Goal: Task Accomplishment & Management: Complete application form

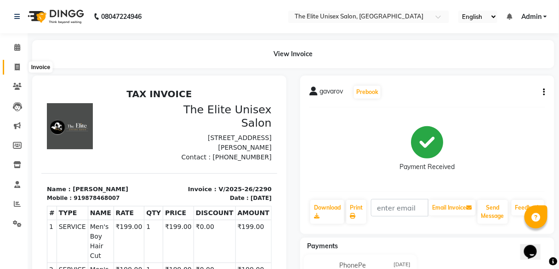
click at [16, 64] on icon at bounding box center [17, 66] width 5 height 7
select select "7086"
select select "service"
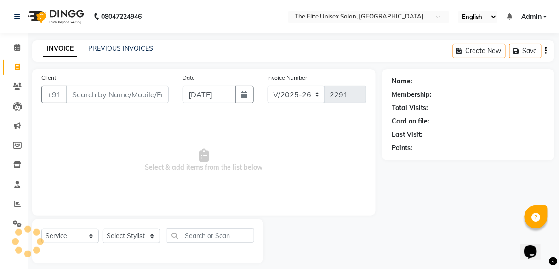
scroll to position [7, 0]
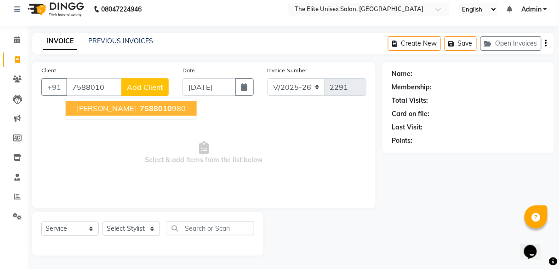
click at [145, 105] on span "7588010" at bounding box center [156, 108] width 32 height 9
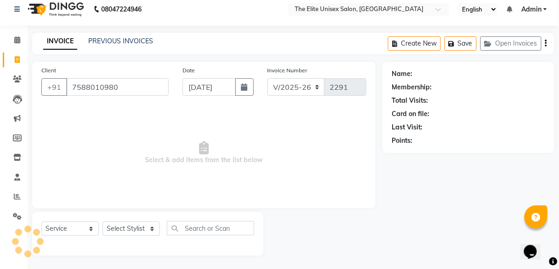
type input "7588010980"
select select "1: Object"
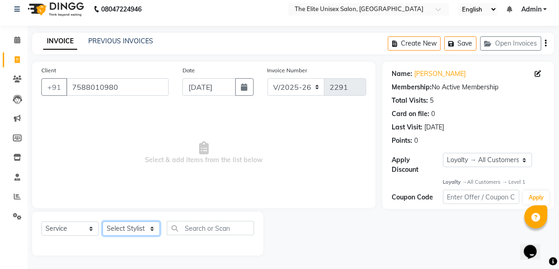
click at [140, 227] on select "Select Stylist Divya Jyoti Nana Rushab Shahrukh Sunny" at bounding box center [132, 228] width 58 height 14
select select "59551"
click at [103, 221] on select "Select Stylist Divya Jyoti Nana Rushab Shahrukh Sunny" at bounding box center [132, 228] width 58 height 14
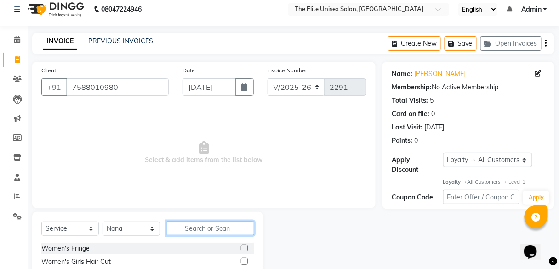
click at [225, 231] on input "text" at bounding box center [210, 228] width 87 height 14
type input "h"
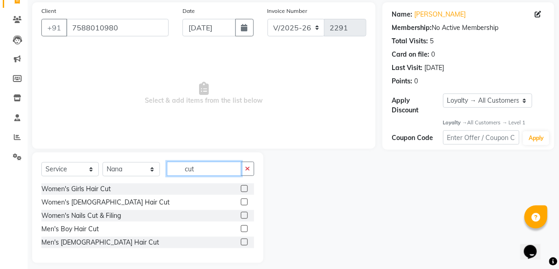
scroll to position [74, 0]
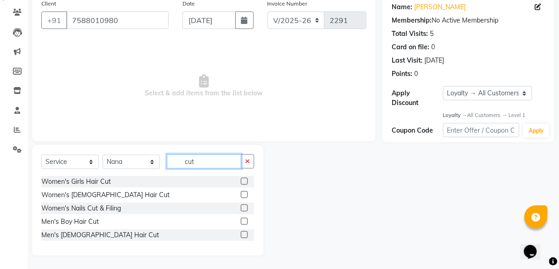
type input "cut"
click at [242, 231] on label at bounding box center [244, 234] width 7 height 7
click at [242, 232] on input "checkbox" at bounding box center [244, 235] width 6 height 6
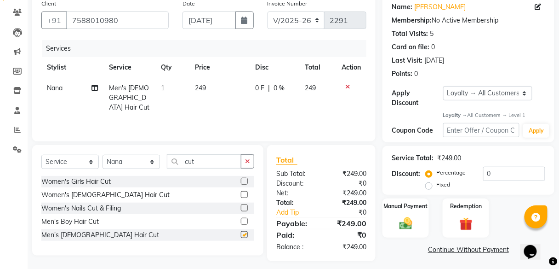
checkbox input "false"
click at [249, 158] on icon "button" at bounding box center [247, 161] width 5 height 6
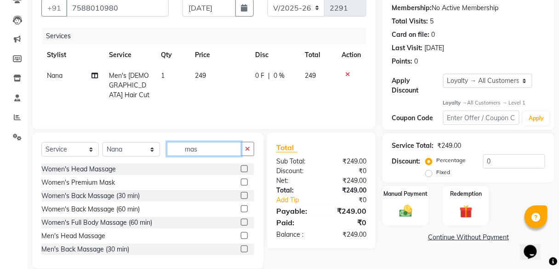
scroll to position [99, 0]
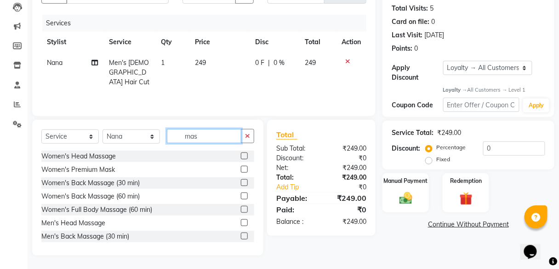
type input "mas"
click at [241, 221] on label at bounding box center [244, 222] width 7 height 7
click at [241, 221] on input "checkbox" at bounding box center [244, 223] width 6 height 6
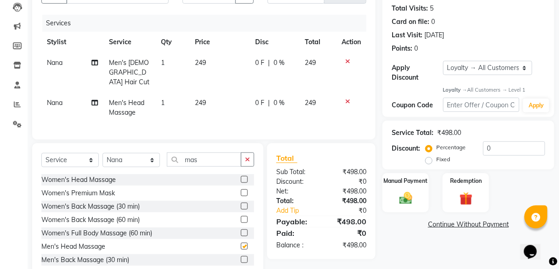
checkbox input "false"
click at [257, 61] on span "0 F" at bounding box center [259, 63] width 9 height 10
select select "59551"
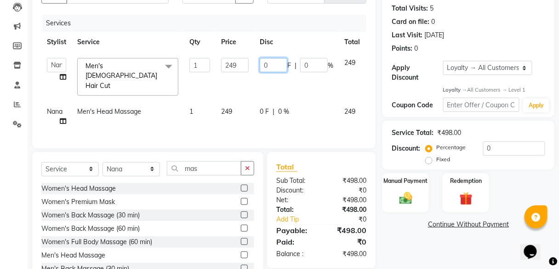
click at [267, 69] on input "0" at bounding box center [274, 65] width 28 height 14
type input "049"
click at [267, 69] on input "049" at bounding box center [274, 65] width 28 height 14
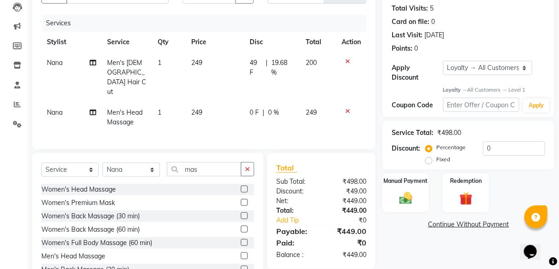
click at [266, 102] on td "0 F | 0 %" at bounding box center [272, 117] width 56 height 30
select select "59551"
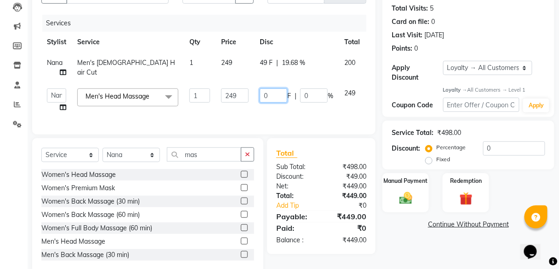
click at [266, 99] on input "0" at bounding box center [274, 95] width 28 height 14
type input "049"
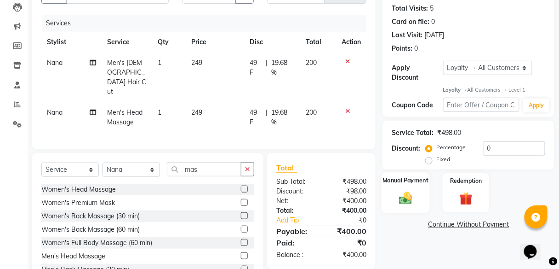
click at [406, 184] on label "Manual Payment" at bounding box center [406, 180] width 46 height 9
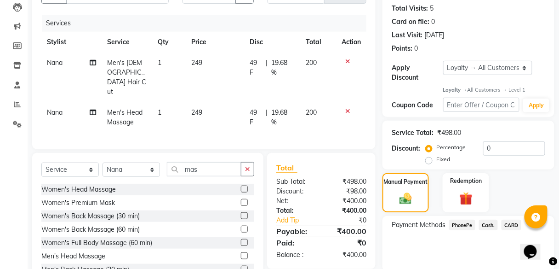
click at [454, 222] on span "PhonePe" at bounding box center [462, 224] width 26 height 11
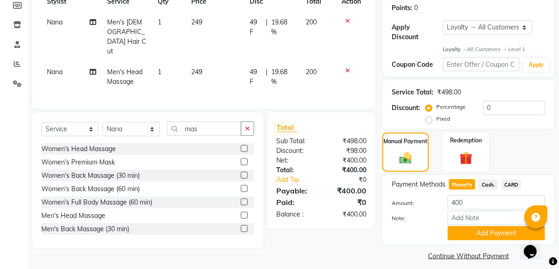
scroll to position [147, 0]
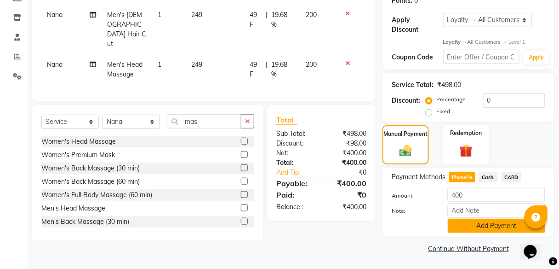
click at [469, 223] on button "Add Payment" at bounding box center [497, 226] width 98 height 14
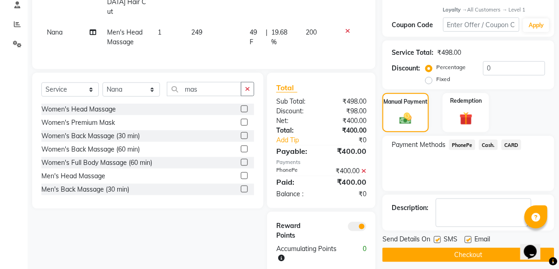
scroll to position [185, 0]
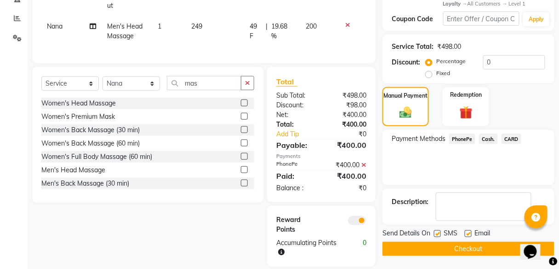
click at [456, 246] on button "Checkout" at bounding box center [469, 249] width 172 height 14
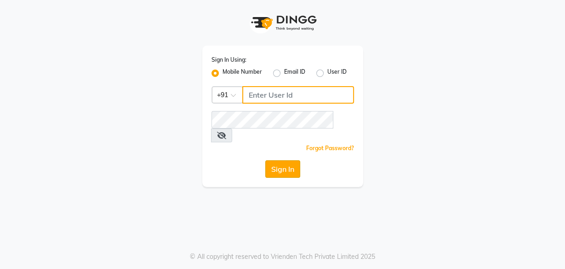
type input "8956544245"
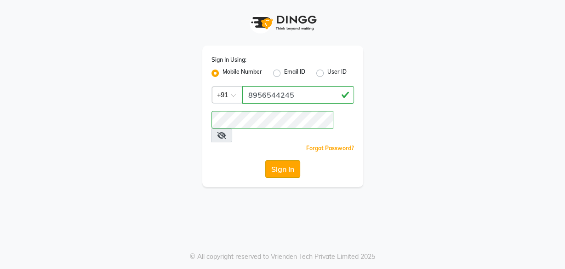
click at [282, 160] on button "Sign In" at bounding box center [282, 168] width 35 height 17
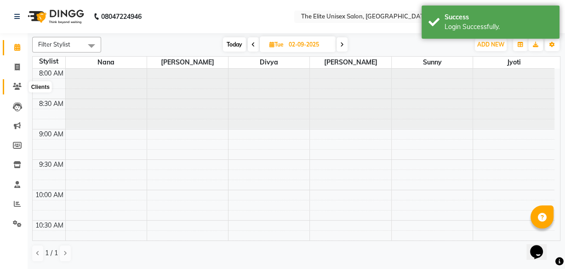
click at [17, 91] on span at bounding box center [17, 86] width 16 height 11
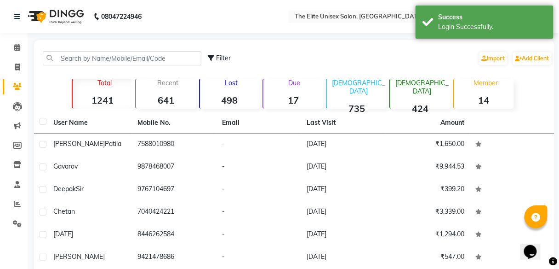
click at [242, 94] on strong "498" at bounding box center [230, 100] width 60 height 12
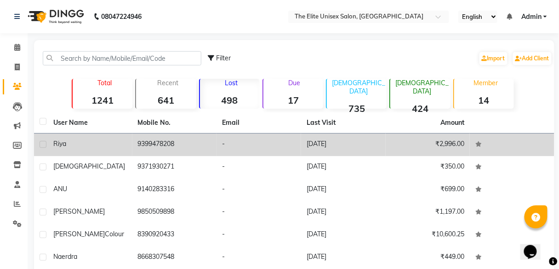
click at [223, 151] on td "-" at bounding box center [259, 144] width 85 height 23
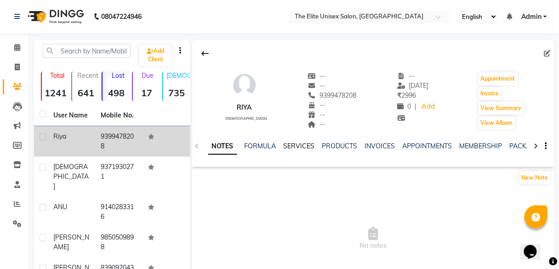
click at [293, 145] on link "SERVICES" at bounding box center [299, 146] width 31 height 8
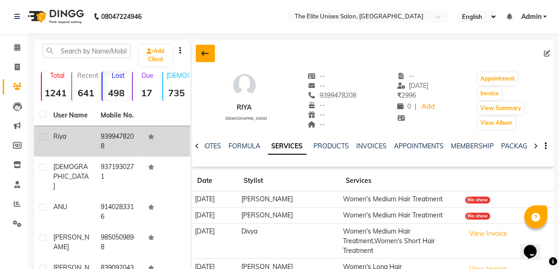
click at [205, 55] on icon at bounding box center [205, 53] width 7 height 7
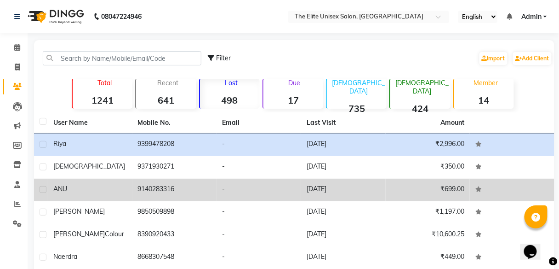
click at [204, 187] on td "9140283316" at bounding box center [174, 189] width 85 height 23
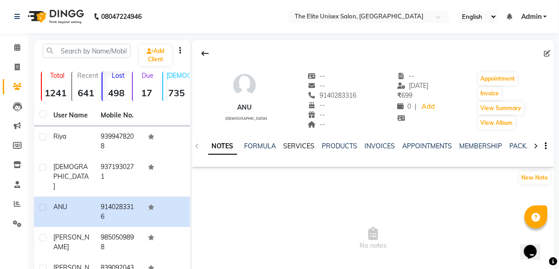
click at [293, 148] on link "SERVICES" at bounding box center [299, 146] width 31 height 8
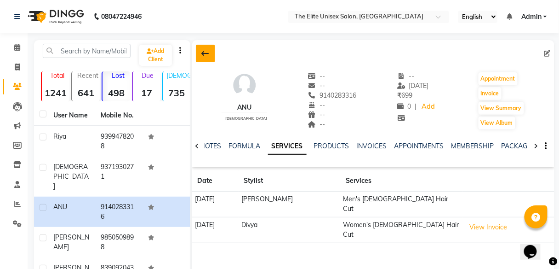
click at [205, 59] on button at bounding box center [205, 53] width 19 height 17
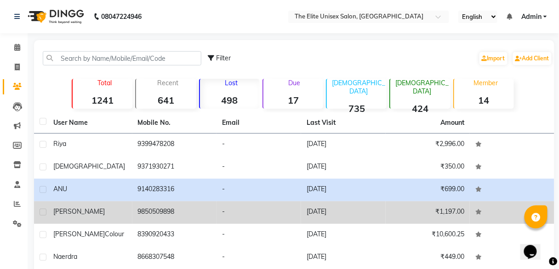
click at [261, 204] on td "-" at bounding box center [259, 212] width 85 height 23
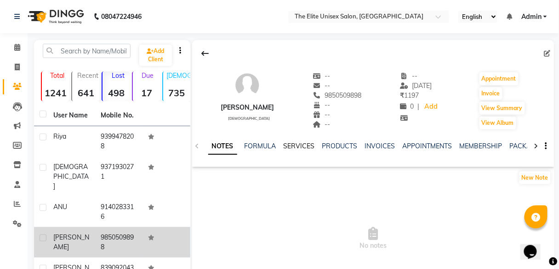
click at [298, 144] on link "SERVICES" at bounding box center [299, 146] width 31 height 8
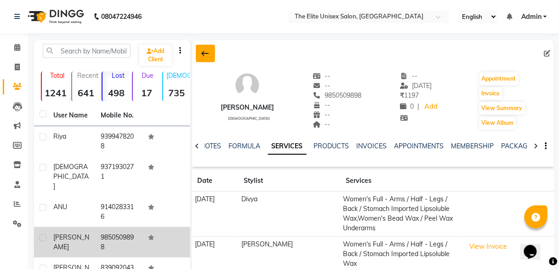
click at [206, 50] on icon at bounding box center [205, 53] width 7 height 7
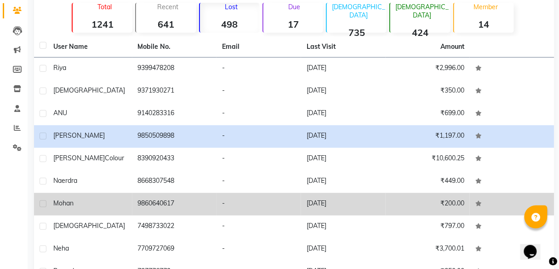
scroll to position [130, 0]
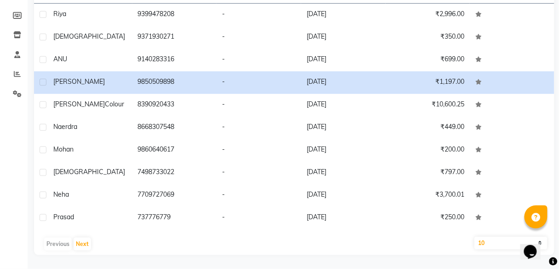
click at [483, 242] on select "10 50 100" at bounding box center [511, 242] width 73 height 13
select select "100"
click at [475, 236] on select "10 50 100" at bounding box center [511, 242] width 73 height 13
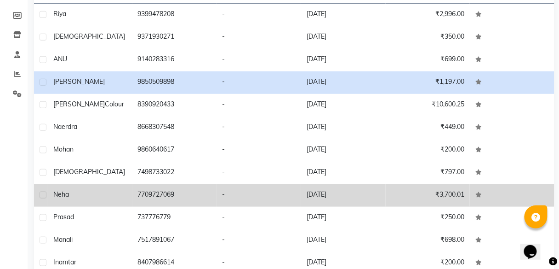
click at [328, 195] on td "[DATE]" at bounding box center [343, 195] width 85 height 23
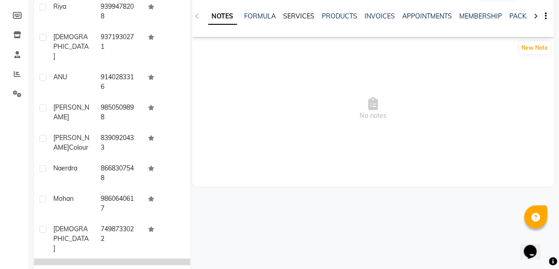
click at [294, 12] on link "SERVICES" at bounding box center [299, 16] width 31 height 8
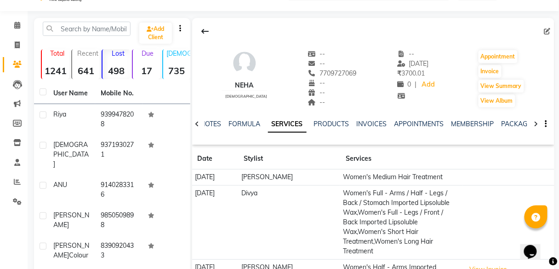
scroll to position [22, 0]
click at [205, 33] on icon at bounding box center [205, 31] width 7 height 7
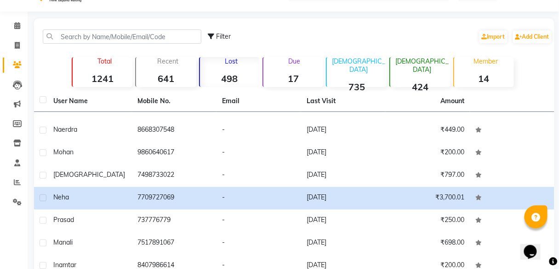
scroll to position [106, 0]
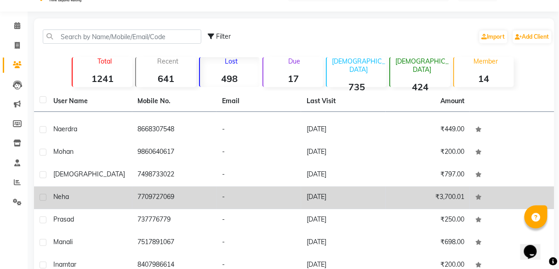
click at [217, 201] on td "-" at bounding box center [259, 197] width 85 height 23
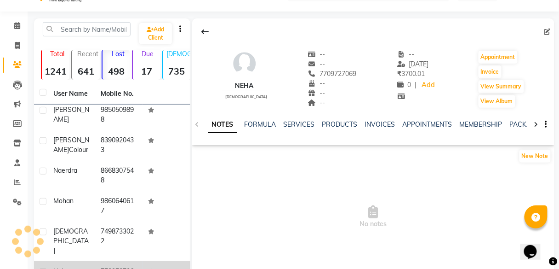
scroll to position [137, 0]
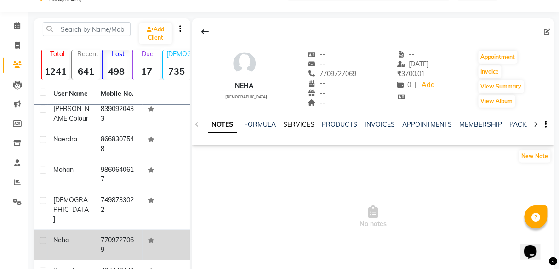
click at [299, 126] on link "SERVICES" at bounding box center [299, 124] width 31 height 8
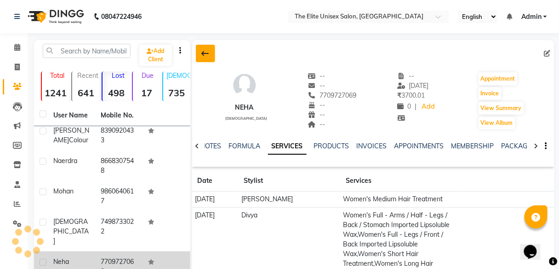
click at [208, 56] on icon at bounding box center [205, 53] width 7 height 7
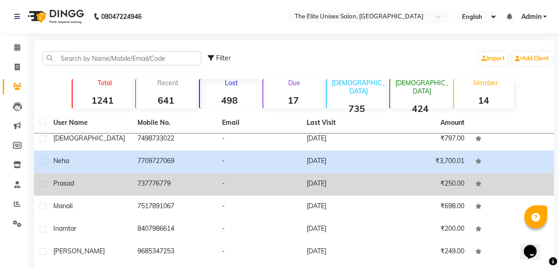
scroll to position [164, 0]
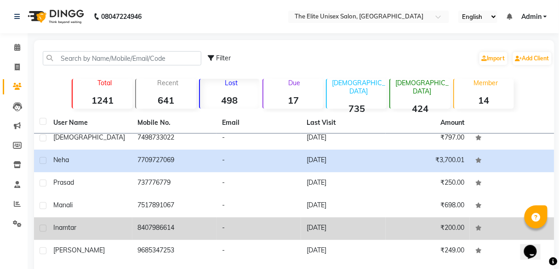
click at [208, 220] on td "8407986614" at bounding box center [174, 228] width 85 height 23
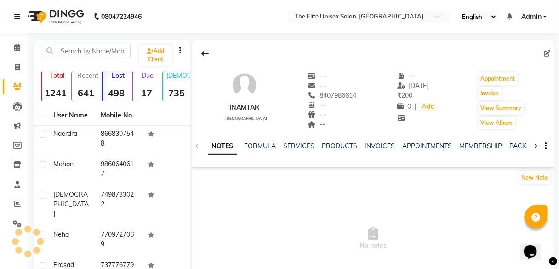
scroll to position [219, 0]
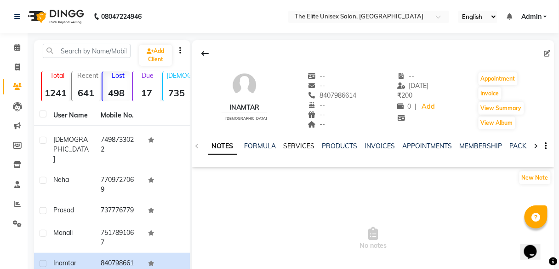
click at [305, 145] on link "SERVICES" at bounding box center [299, 146] width 31 height 8
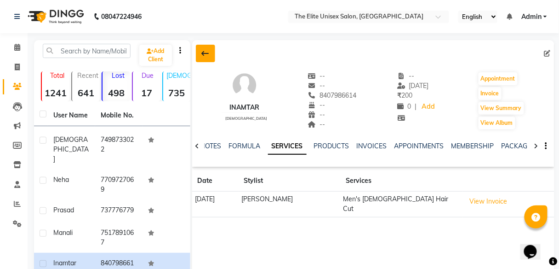
click at [203, 50] on icon at bounding box center [205, 53] width 7 height 7
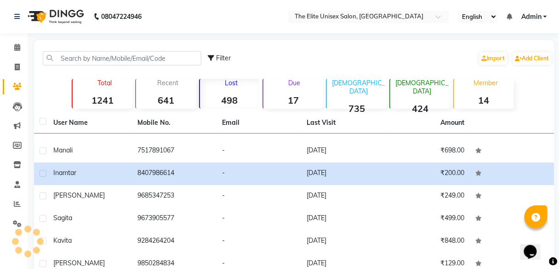
scroll to position [164, 0]
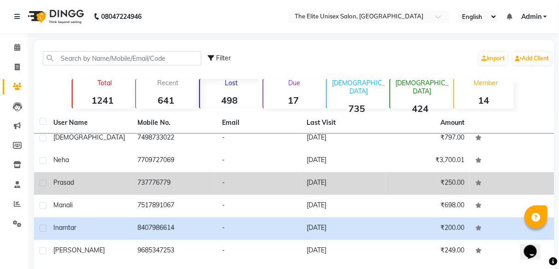
click at [251, 186] on td "-" at bounding box center [259, 183] width 85 height 23
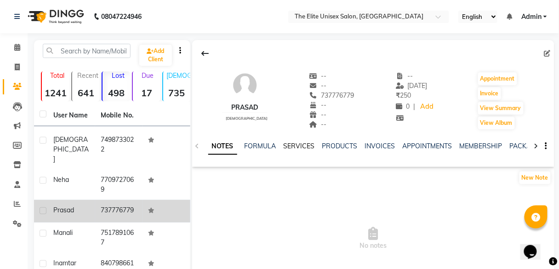
click at [302, 147] on link "SERVICES" at bounding box center [299, 146] width 31 height 8
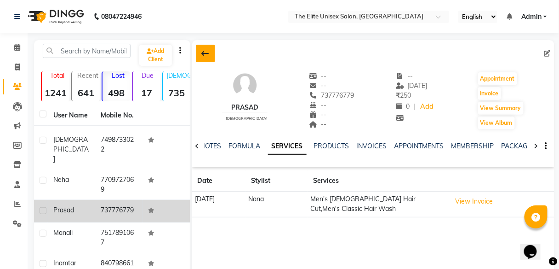
click at [205, 55] on icon at bounding box center [205, 53] width 7 height 7
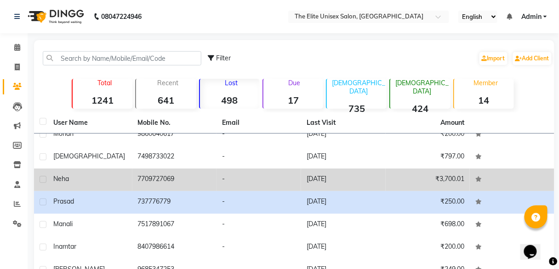
scroll to position [144, 0]
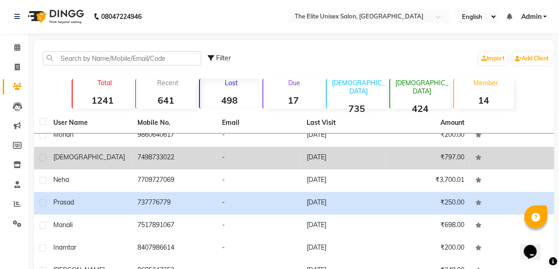
click at [208, 152] on td "7498733022" at bounding box center [174, 158] width 85 height 23
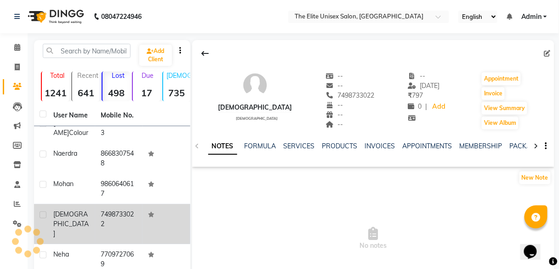
scroll to position [191, 0]
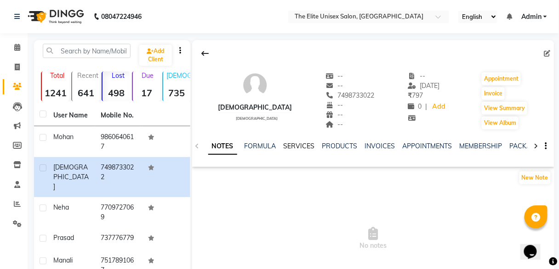
click at [301, 149] on link "SERVICES" at bounding box center [299, 146] width 31 height 8
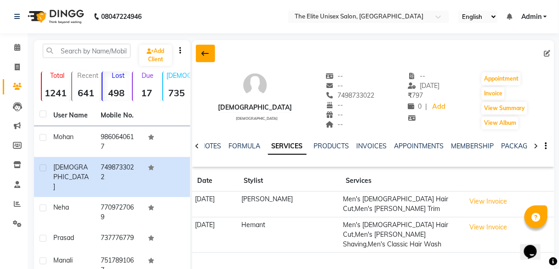
click at [207, 52] on icon at bounding box center [205, 53] width 7 height 7
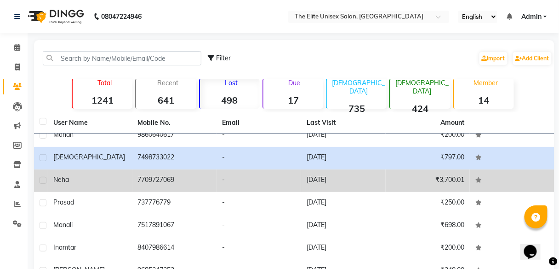
scroll to position [178, 0]
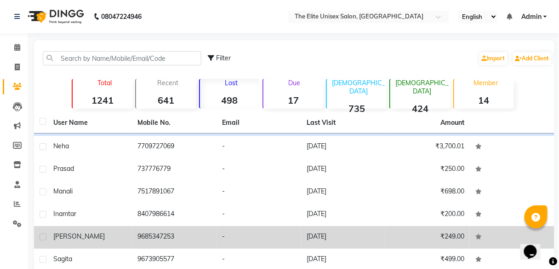
click at [201, 233] on td "9685347253" at bounding box center [174, 237] width 85 height 23
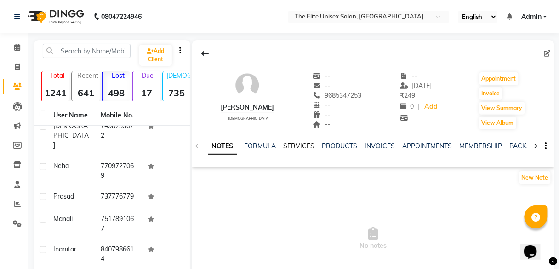
click at [302, 146] on link "SERVICES" at bounding box center [299, 146] width 31 height 8
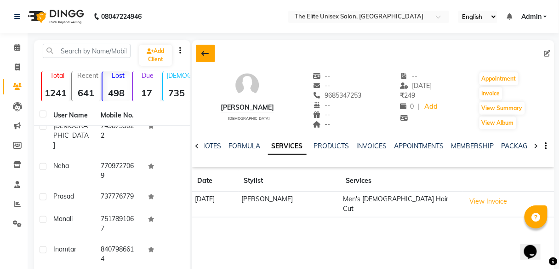
click at [200, 50] on button at bounding box center [205, 53] width 19 height 17
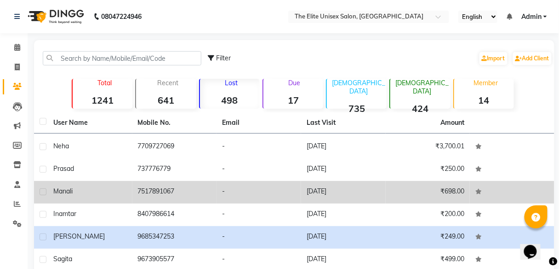
scroll to position [228, 0]
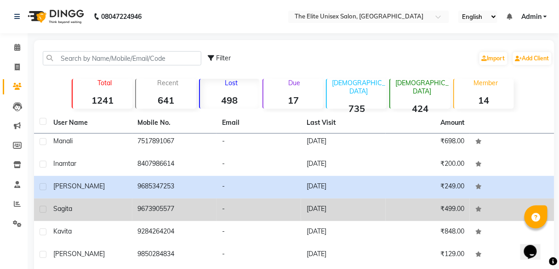
click at [233, 206] on td "-" at bounding box center [259, 209] width 85 height 23
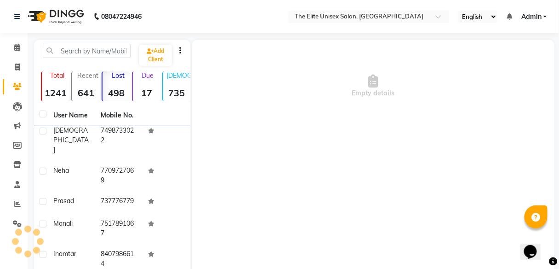
scroll to position [306, 0]
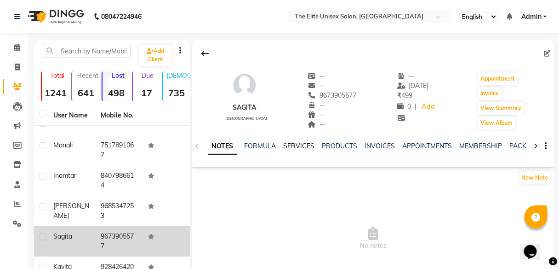
click at [296, 143] on link "SERVICES" at bounding box center [299, 146] width 31 height 8
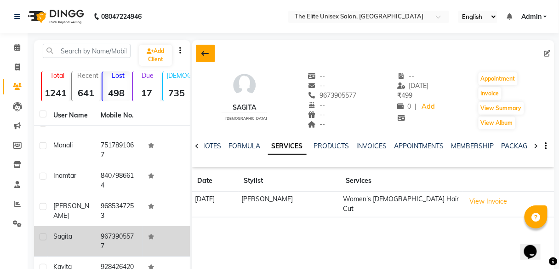
click at [203, 51] on icon at bounding box center [205, 53] width 7 height 7
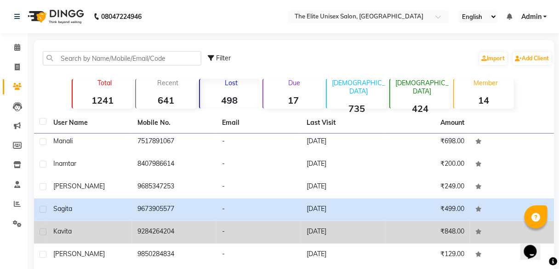
click at [219, 230] on td "-" at bounding box center [259, 232] width 85 height 23
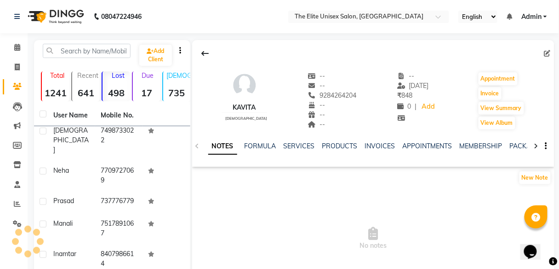
scroll to position [306, 0]
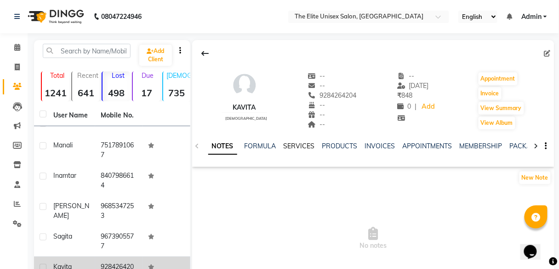
click at [293, 142] on link "SERVICES" at bounding box center [299, 146] width 31 height 8
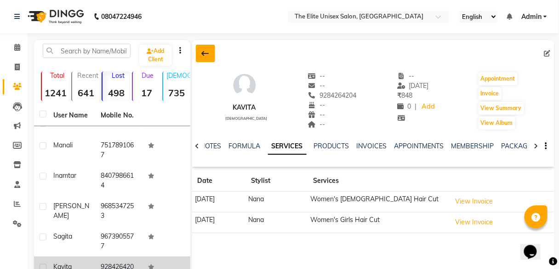
click at [203, 54] on icon at bounding box center [205, 53] width 7 height 7
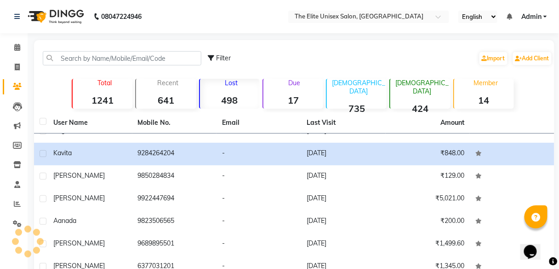
scroll to position [228, 0]
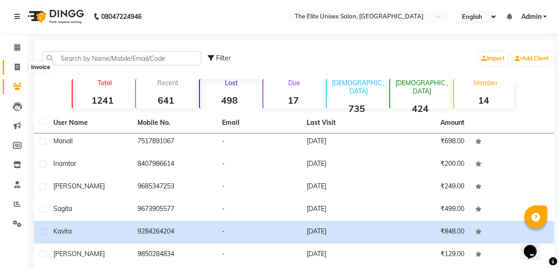
click at [22, 67] on span at bounding box center [17, 67] width 16 height 11
select select "service"
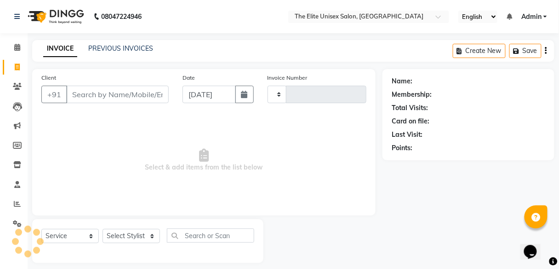
type input "2292"
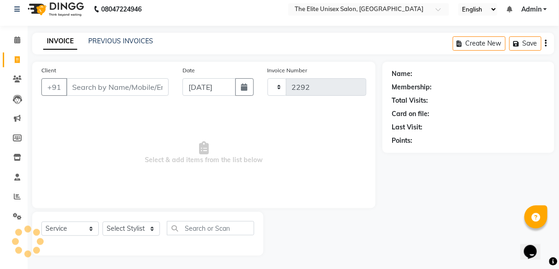
select select "7086"
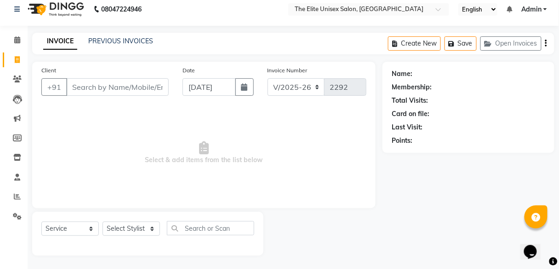
click at [86, 80] on input "Client" at bounding box center [117, 86] width 103 height 17
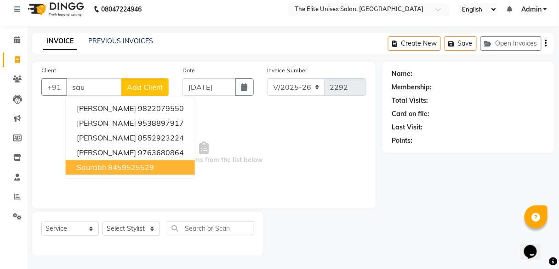
click at [97, 165] on span "saurabh" at bounding box center [91, 166] width 29 height 9
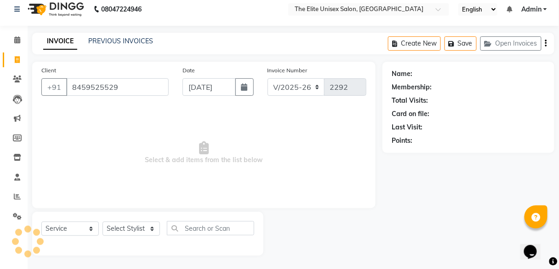
type input "8459525529"
select select "1: Object"
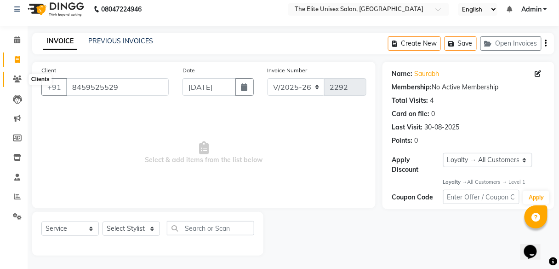
click at [21, 78] on icon at bounding box center [17, 78] width 9 height 7
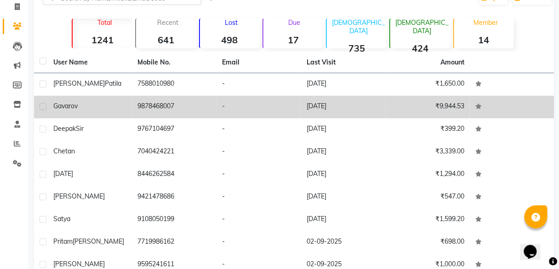
scroll to position [130, 0]
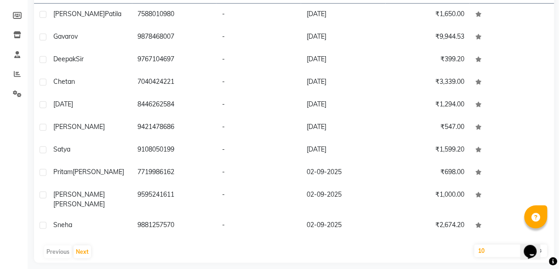
click at [495, 245] on select "10 50 100" at bounding box center [511, 250] width 73 height 13
select select "100"
click at [475, 244] on select "10 50 100" at bounding box center [511, 250] width 73 height 13
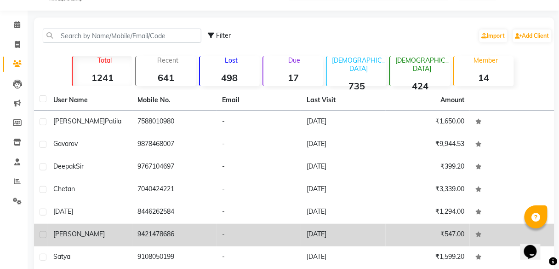
scroll to position [0, 0]
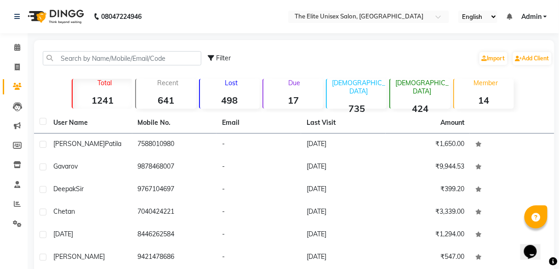
click at [240, 88] on div "Lost 498" at bounding box center [229, 94] width 61 height 30
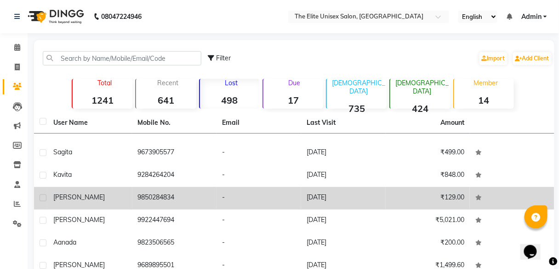
scroll to position [288, 0]
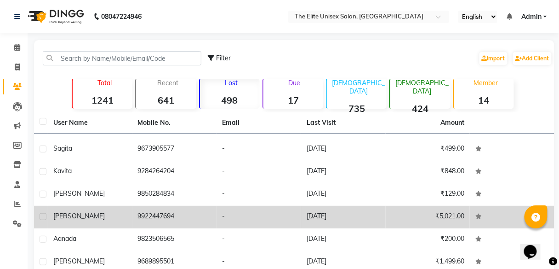
click at [261, 213] on td "-" at bounding box center [259, 217] width 85 height 23
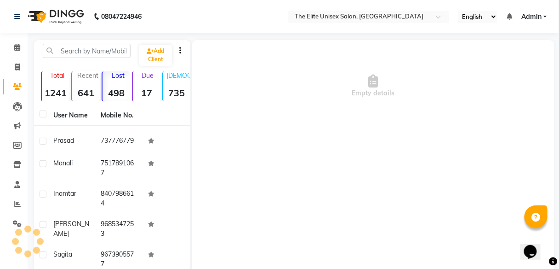
scroll to position [383, 0]
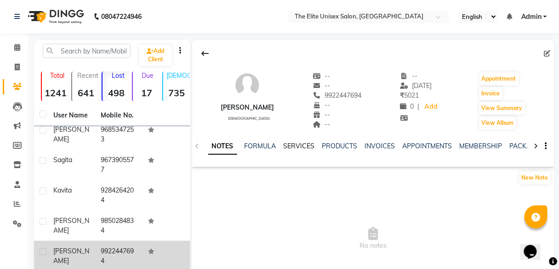
click at [300, 142] on link "SERVICES" at bounding box center [299, 146] width 31 height 8
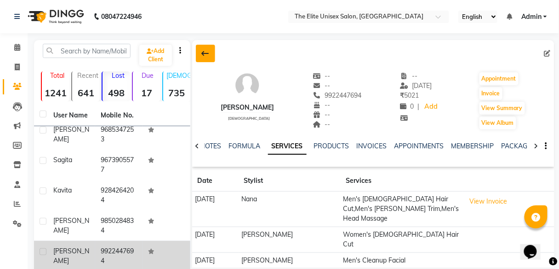
click at [200, 54] on button at bounding box center [205, 53] width 19 height 17
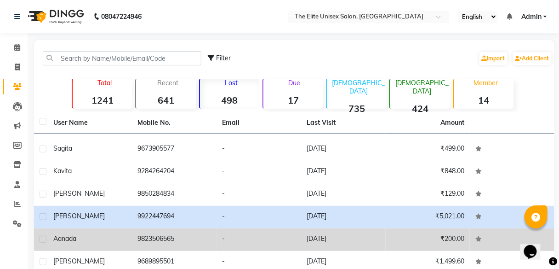
scroll to position [311, 0]
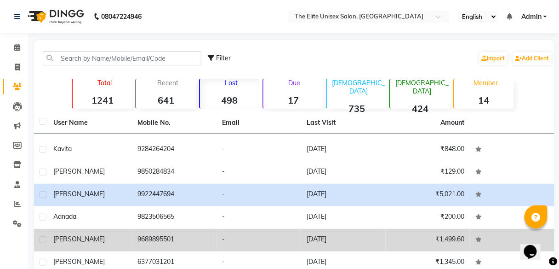
click at [217, 235] on td "-" at bounding box center [259, 240] width 85 height 23
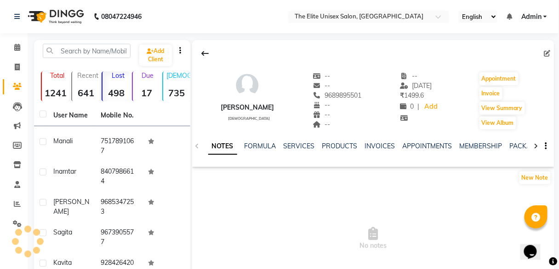
scroll to position [413, 0]
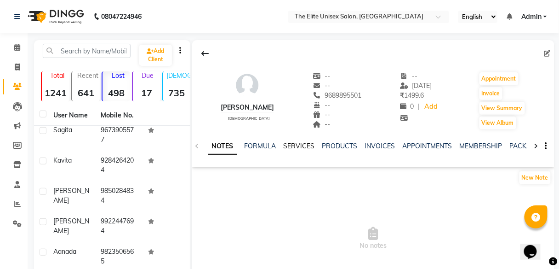
click at [293, 145] on link "SERVICES" at bounding box center [299, 146] width 31 height 8
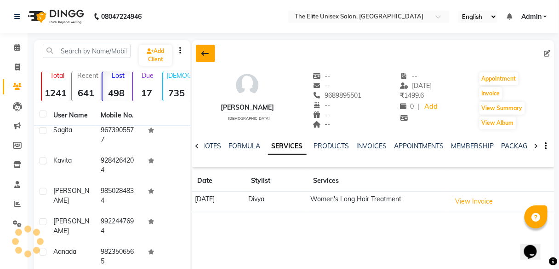
click at [207, 51] on icon at bounding box center [205, 53] width 7 height 7
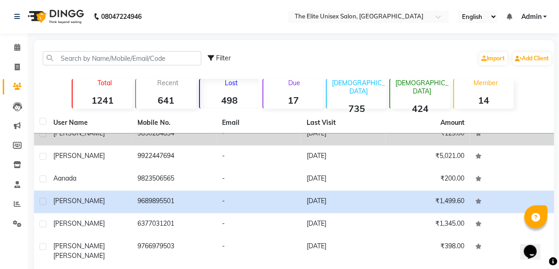
scroll to position [356, 0]
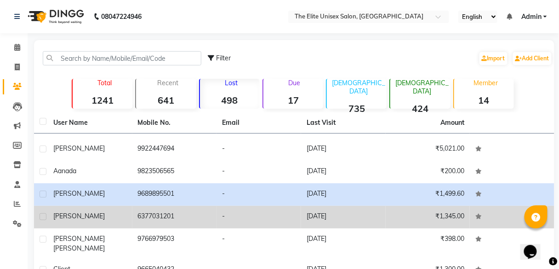
click at [201, 221] on td "6377031201" at bounding box center [174, 217] width 85 height 23
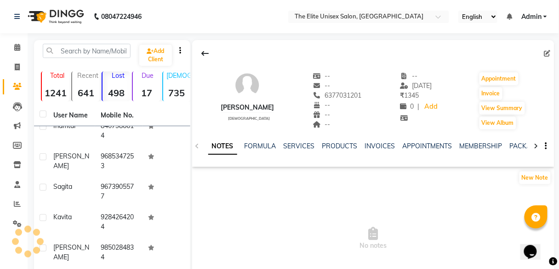
scroll to position [473, 0]
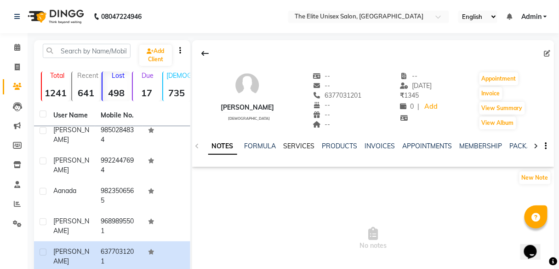
click at [292, 144] on link "SERVICES" at bounding box center [299, 146] width 31 height 8
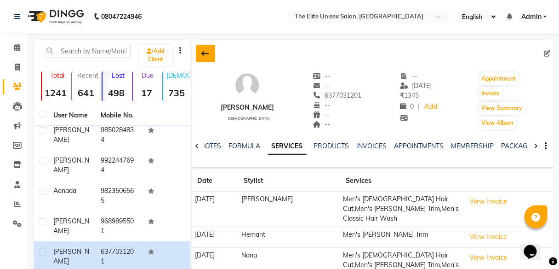
click at [202, 52] on icon at bounding box center [205, 53] width 7 height 7
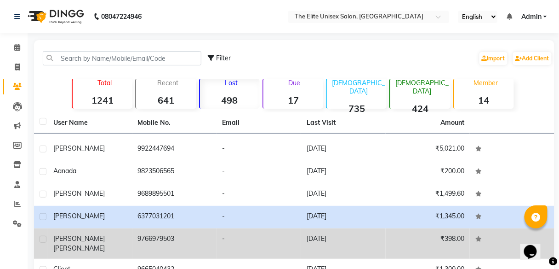
click at [199, 240] on td "9766979503" at bounding box center [174, 243] width 85 height 30
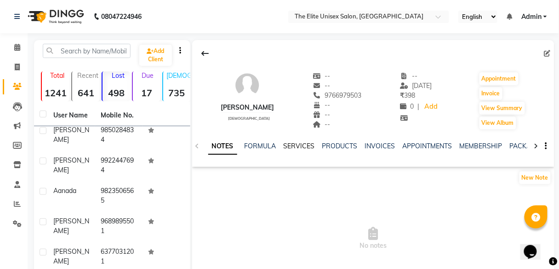
click at [290, 142] on link "SERVICES" at bounding box center [299, 146] width 31 height 8
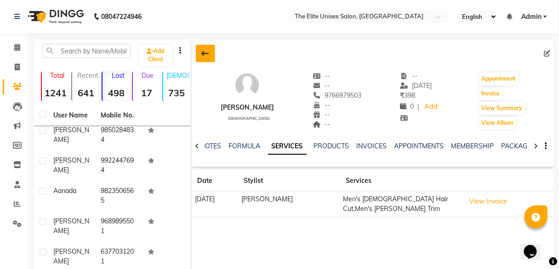
click at [204, 51] on icon at bounding box center [205, 53] width 7 height 7
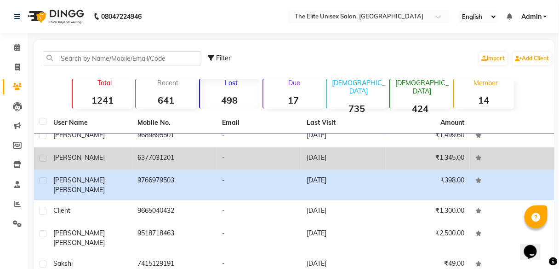
scroll to position [415, 0]
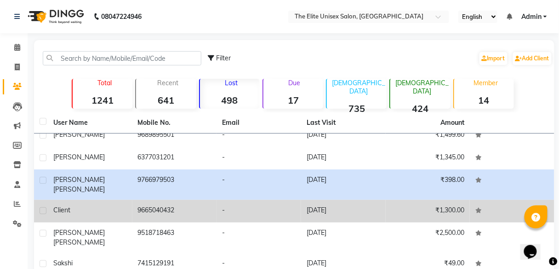
click at [217, 205] on td "-" at bounding box center [259, 211] width 85 height 23
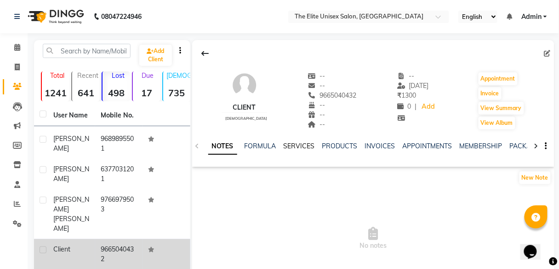
click at [297, 144] on link "SERVICES" at bounding box center [299, 146] width 31 height 8
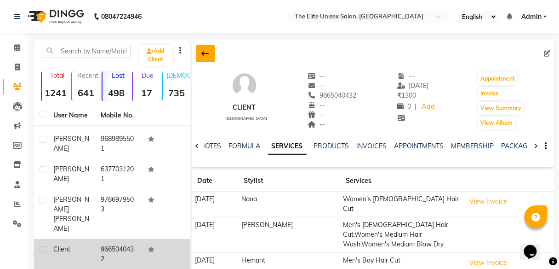
click at [207, 50] on icon at bounding box center [205, 53] width 7 height 7
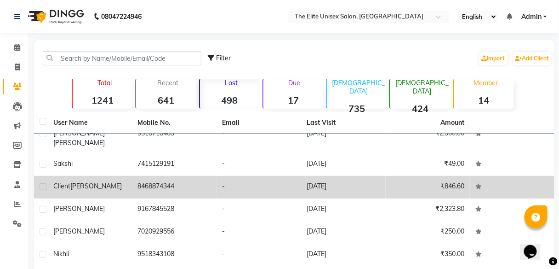
scroll to position [515, 0]
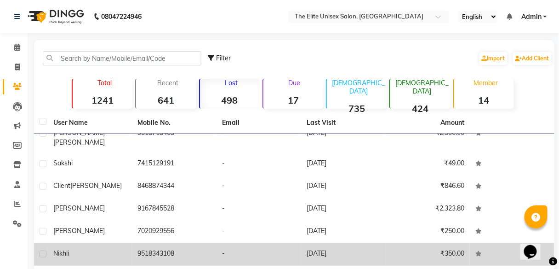
click at [182, 245] on td "9518343108" at bounding box center [174, 254] width 85 height 23
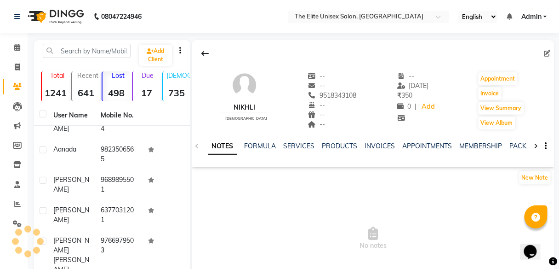
scroll to position [687, 0]
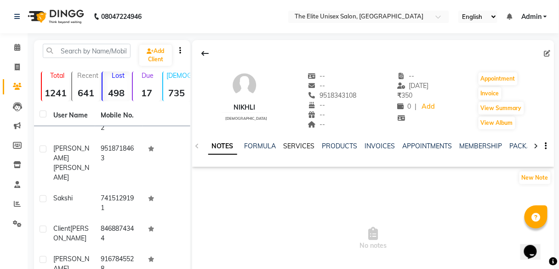
click at [302, 143] on link "SERVICES" at bounding box center [299, 146] width 31 height 8
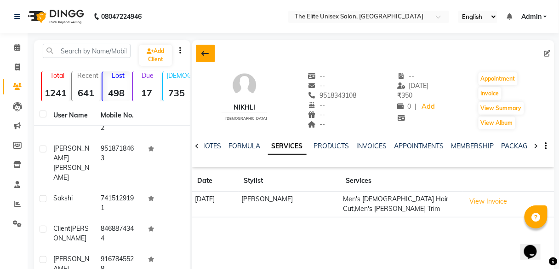
click at [201, 52] on button at bounding box center [205, 53] width 19 height 17
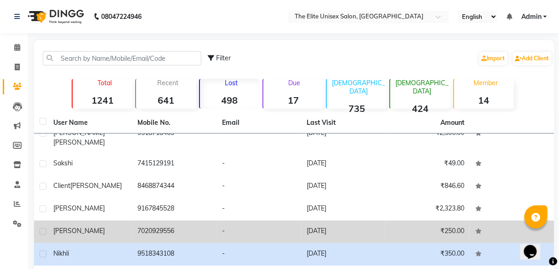
click at [217, 223] on td "-" at bounding box center [259, 231] width 85 height 23
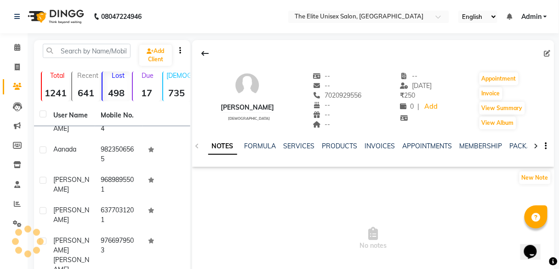
scroll to position [687, 0]
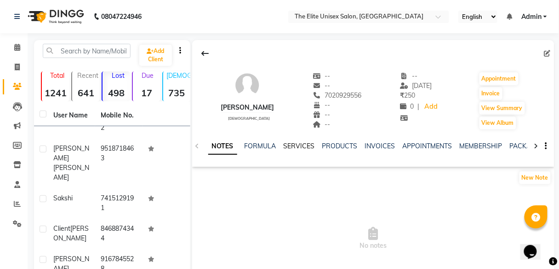
click at [303, 145] on link "SERVICES" at bounding box center [299, 146] width 31 height 8
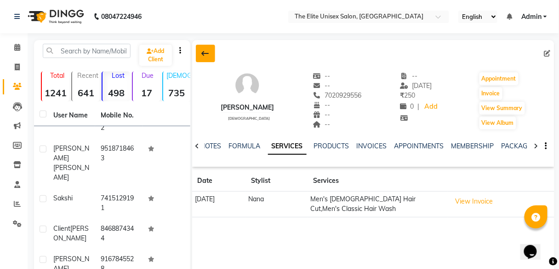
click at [199, 58] on button at bounding box center [205, 53] width 19 height 17
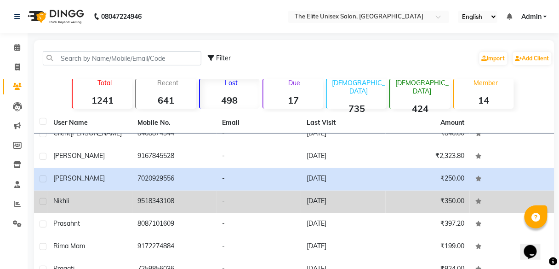
scroll to position [568, 0]
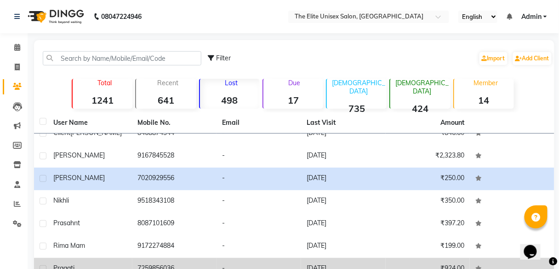
click at [204, 258] on td "7259856036" at bounding box center [174, 269] width 85 height 23
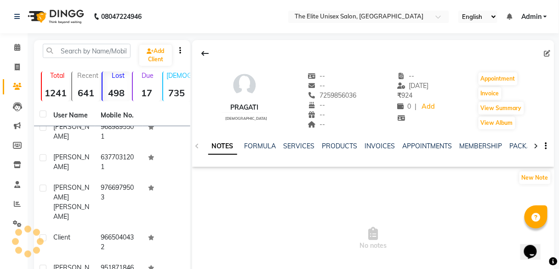
scroll to position [763, 0]
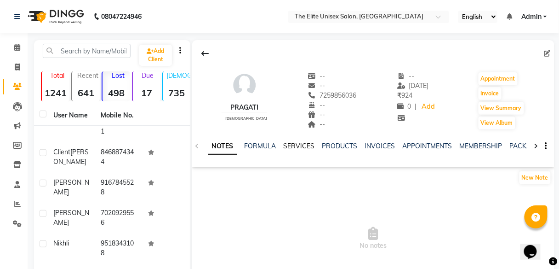
click at [288, 143] on link "SERVICES" at bounding box center [299, 146] width 31 height 8
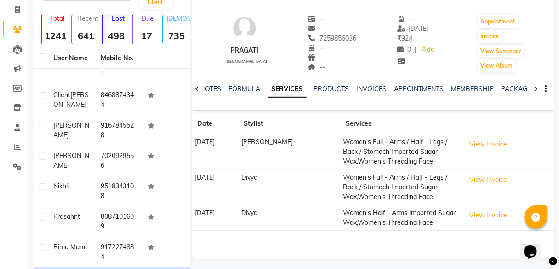
scroll to position [58, 0]
